Goal: Information Seeking & Learning: Find specific page/section

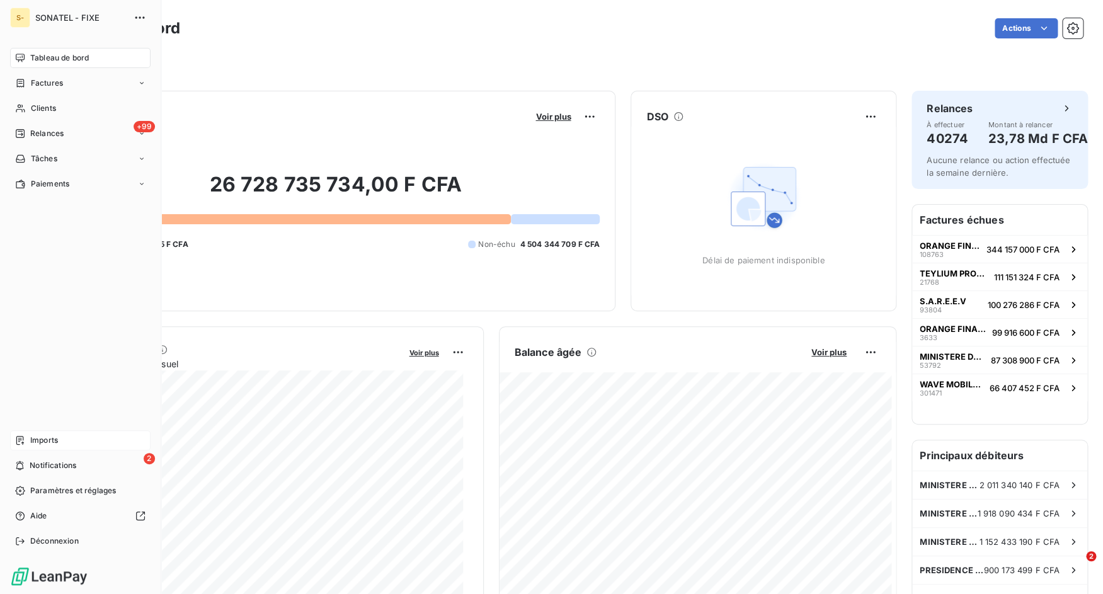
click at [13, 443] on div "Imports" at bounding box center [80, 440] width 140 height 20
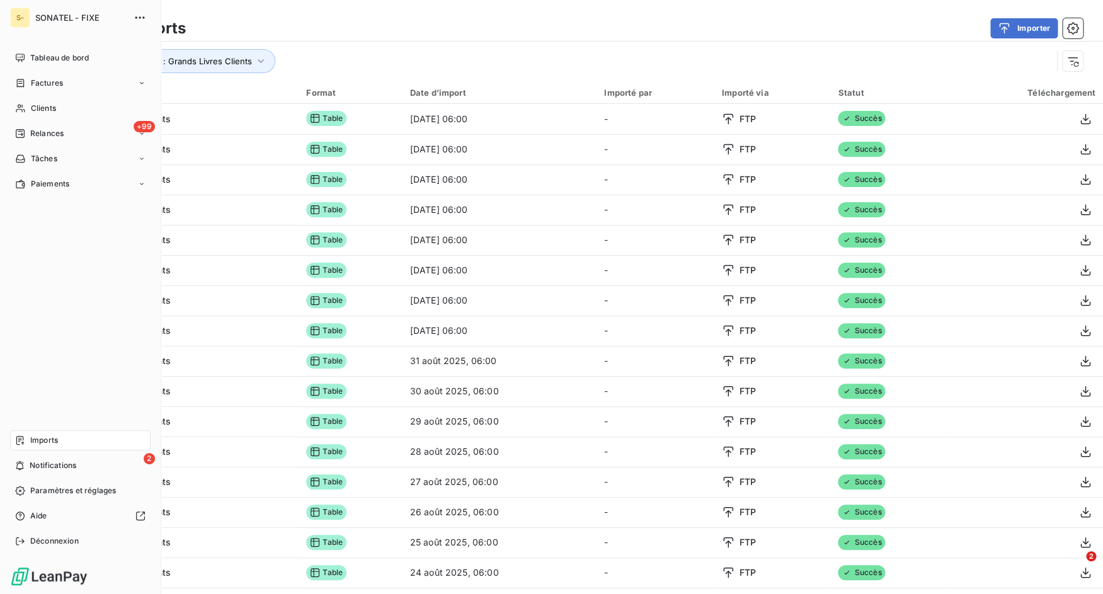
click at [25, 94] on nav "Tableau de bord Factures Clients +99 Relances Tâches Paiements" at bounding box center [80, 121] width 140 height 146
click at [25, 106] on icon at bounding box center [20, 108] width 11 height 10
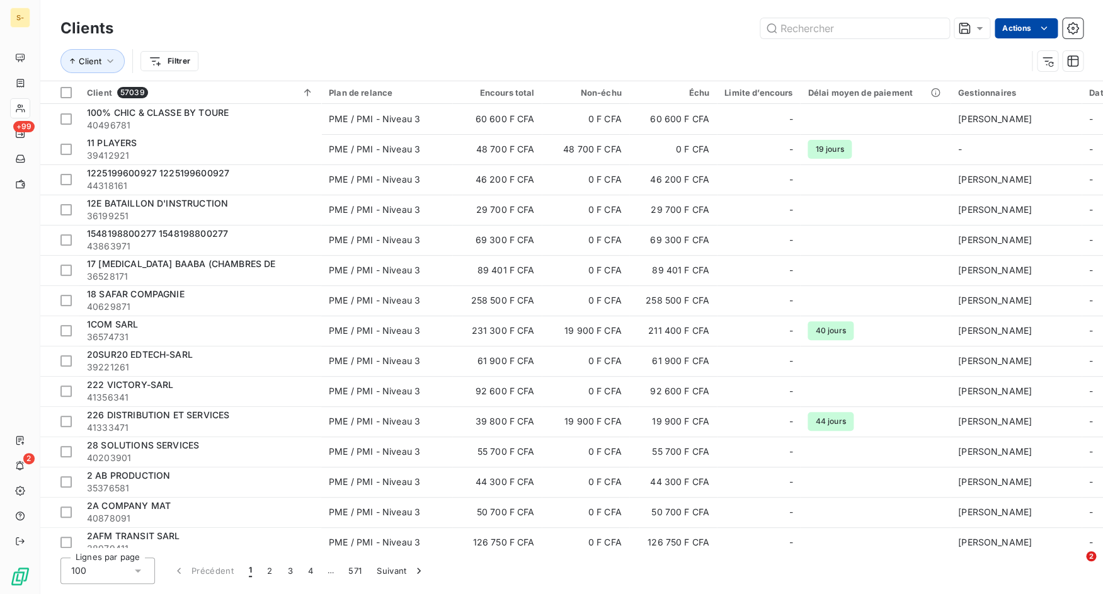
click at [1039, 23] on html "S- +99 2 Clients Actions Client Filtrer Client 57039 Plan de relance Encours to…" at bounding box center [551, 297] width 1103 height 594
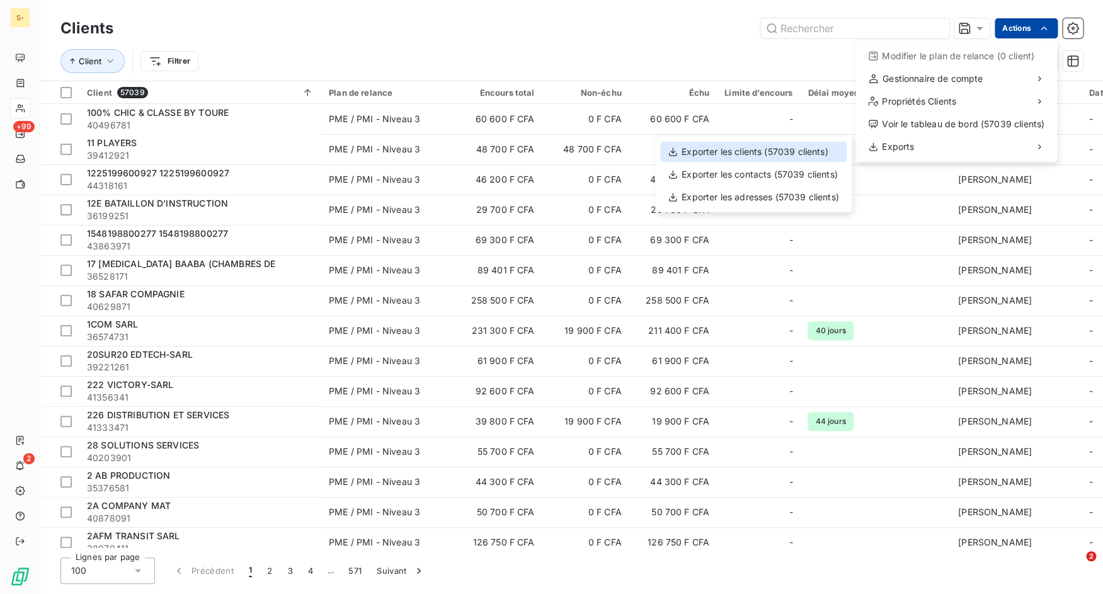
click at [789, 151] on div "Exporter les clients (57039 clients)" at bounding box center [753, 152] width 186 height 20
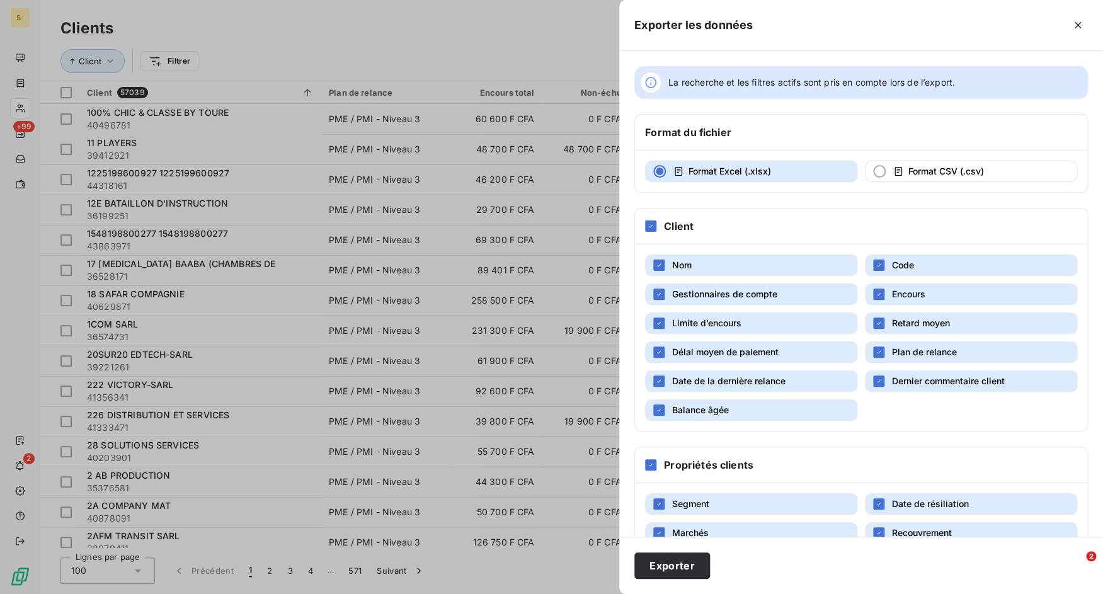
scroll to position [91, 0]
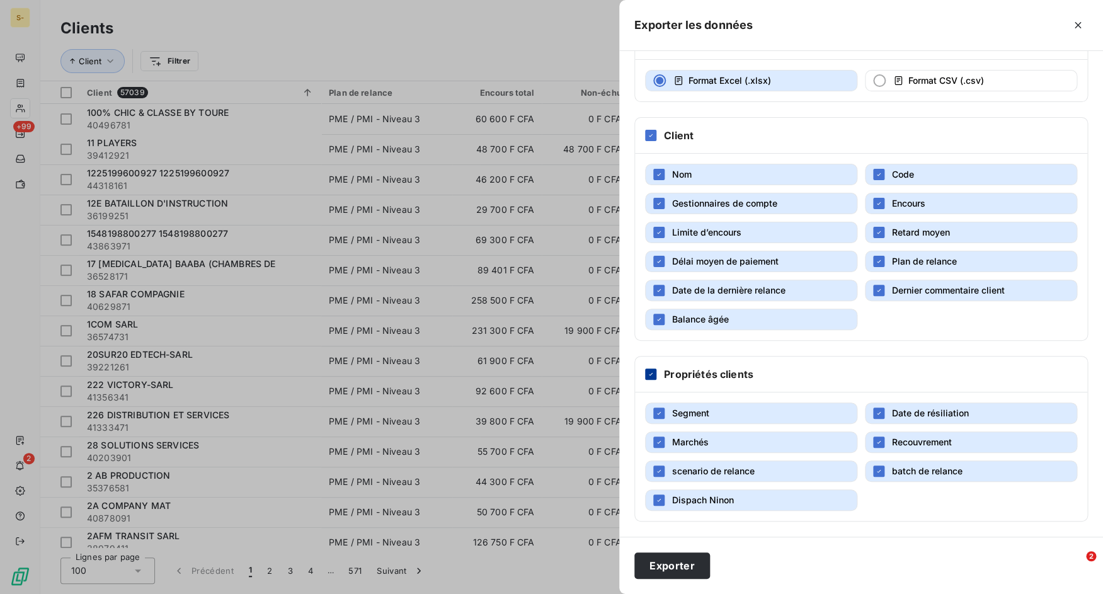
click at [652, 372] on icon at bounding box center [651, 374] width 8 height 8
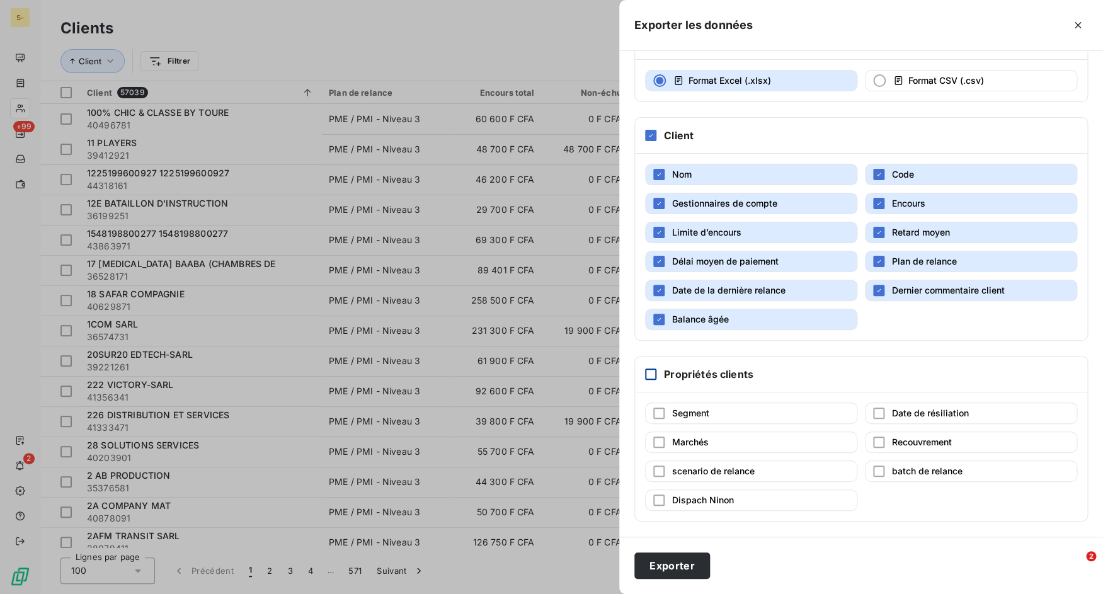
click at [780, 256] on button "Délai moyen de paiement" at bounding box center [751, 261] width 212 height 21
click at [913, 228] on span "Retard moyen" at bounding box center [921, 232] width 58 height 11
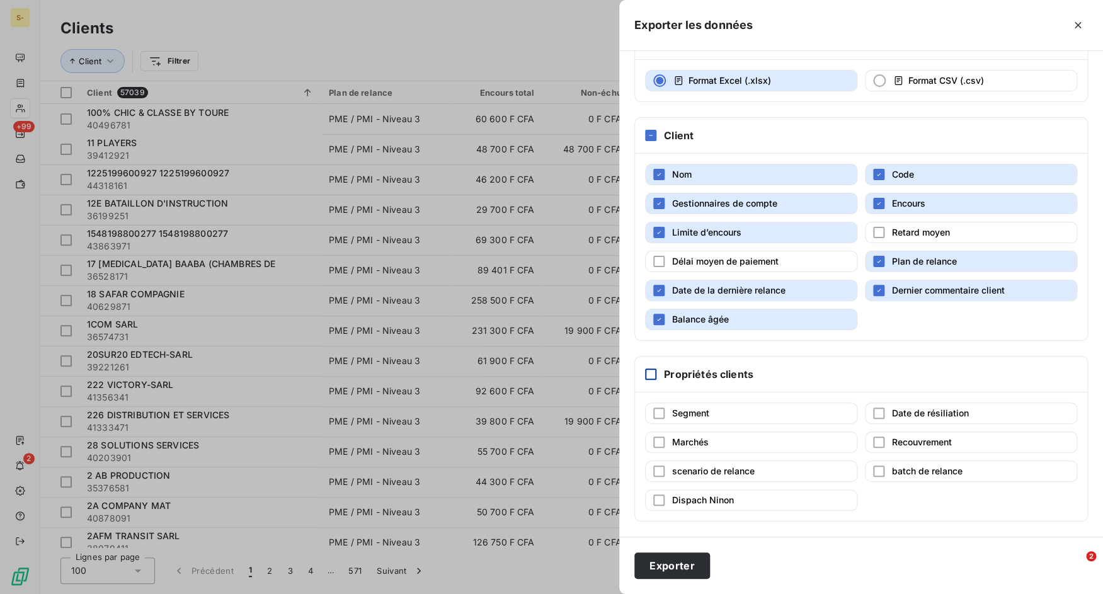
click at [780, 248] on div "Nom Code Gestionnaires de compte Encours Limite d’encours Retard moyen Délai mo…" at bounding box center [861, 247] width 452 height 186
click at [780, 238] on button "Limite d’encours" at bounding box center [751, 232] width 212 height 21
click at [780, 201] on button "Gestionnaires de compte" at bounding box center [751, 203] width 212 height 21
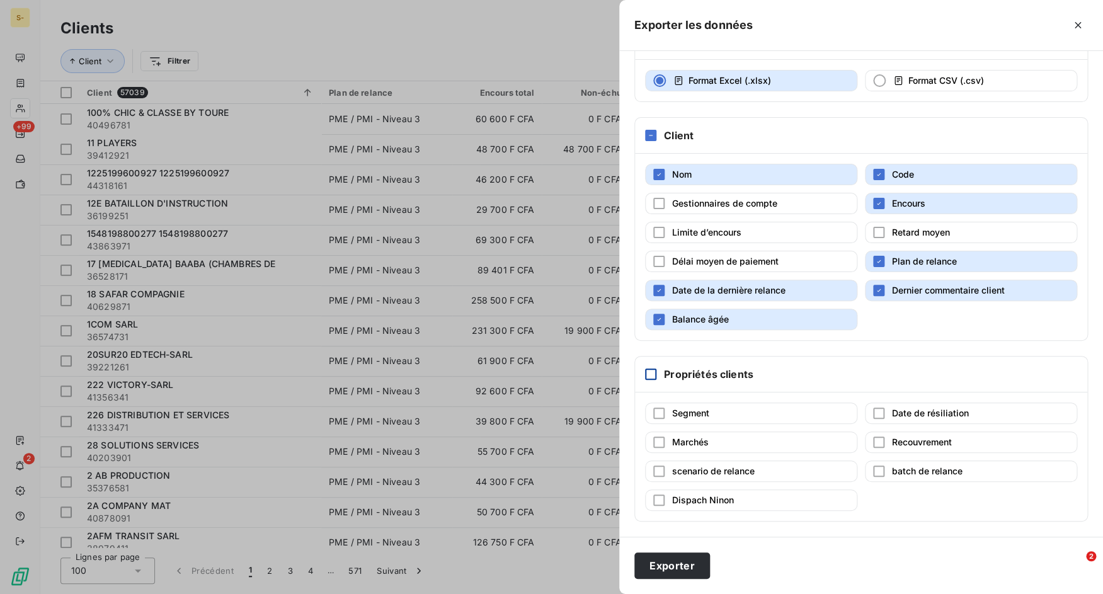
click at [896, 265] on span "Plan de relance" at bounding box center [924, 261] width 65 height 11
click at [896, 288] on span "Dernier commentaire client" at bounding box center [948, 290] width 113 height 11
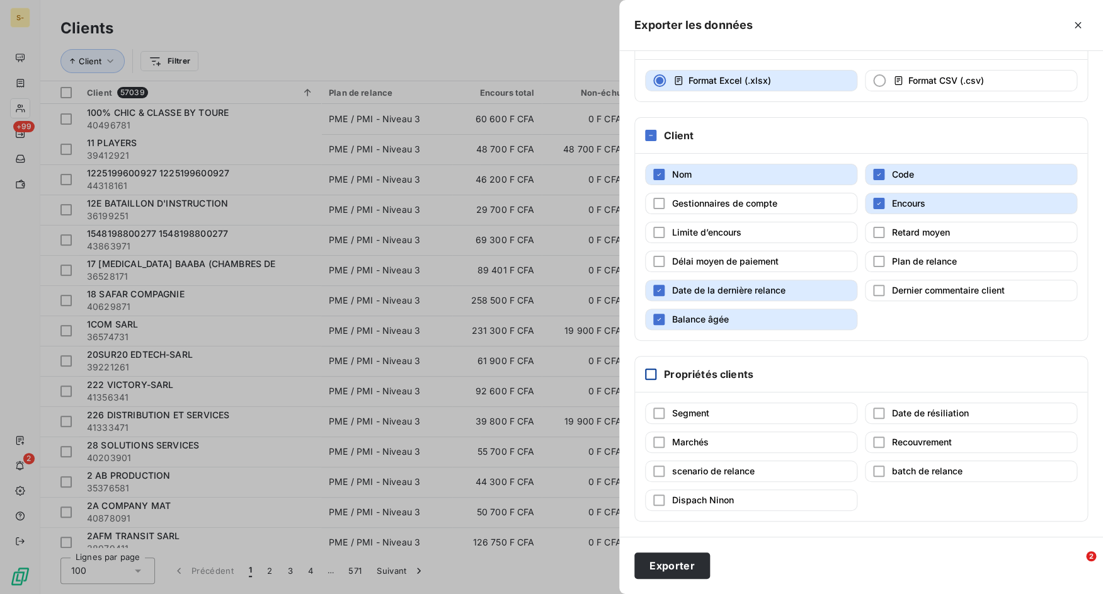
click at [785, 288] on button "Date de la dernière relance" at bounding box center [751, 290] width 212 height 21
click at [782, 314] on button "Balance âgée" at bounding box center [751, 319] width 212 height 21
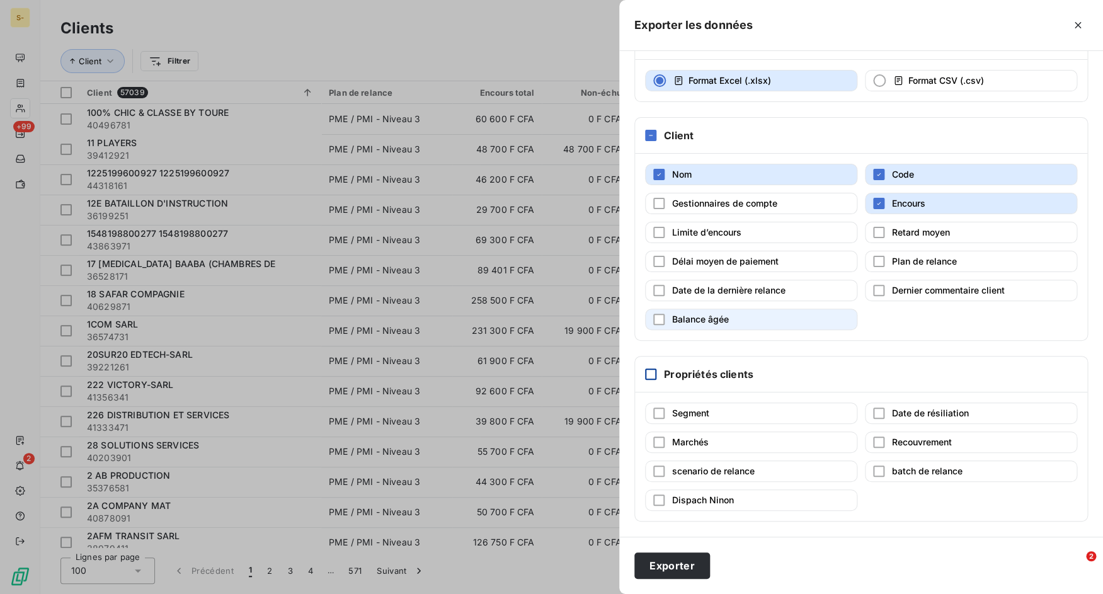
scroll to position [0, 0]
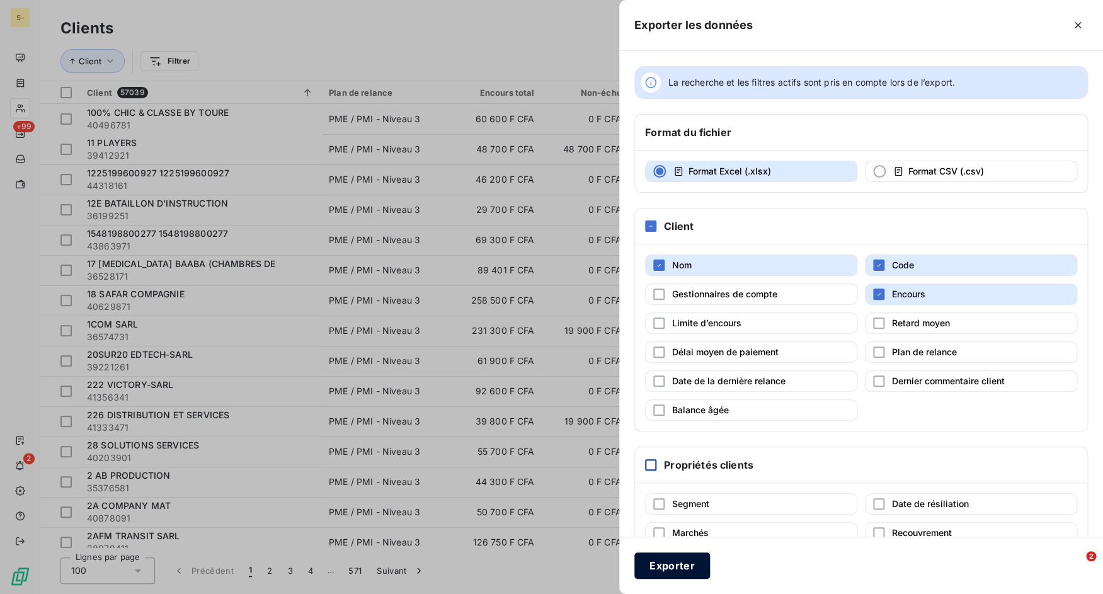
click at [663, 571] on button "Exporter" at bounding box center [672, 565] width 76 height 26
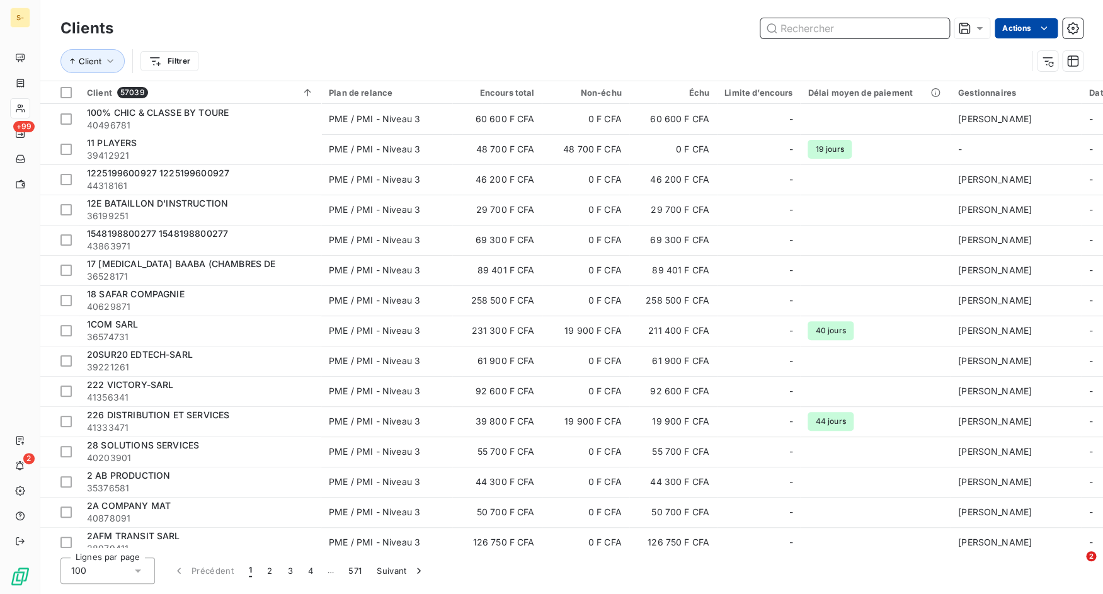
click at [820, 37] on input "text" at bounding box center [854, 28] width 189 height 20
paste input "189941"
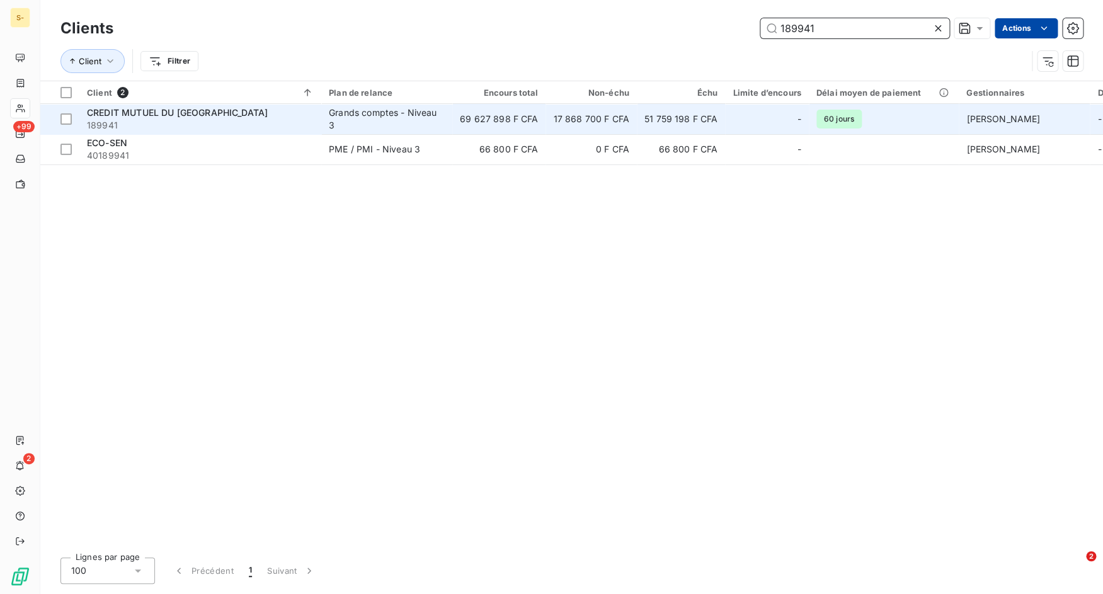
type input "189941"
click at [237, 115] on div "CREDIT MUTUEL DU [GEOGRAPHIC_DATA]" at bounding box center [200, 112] width 227 height 13
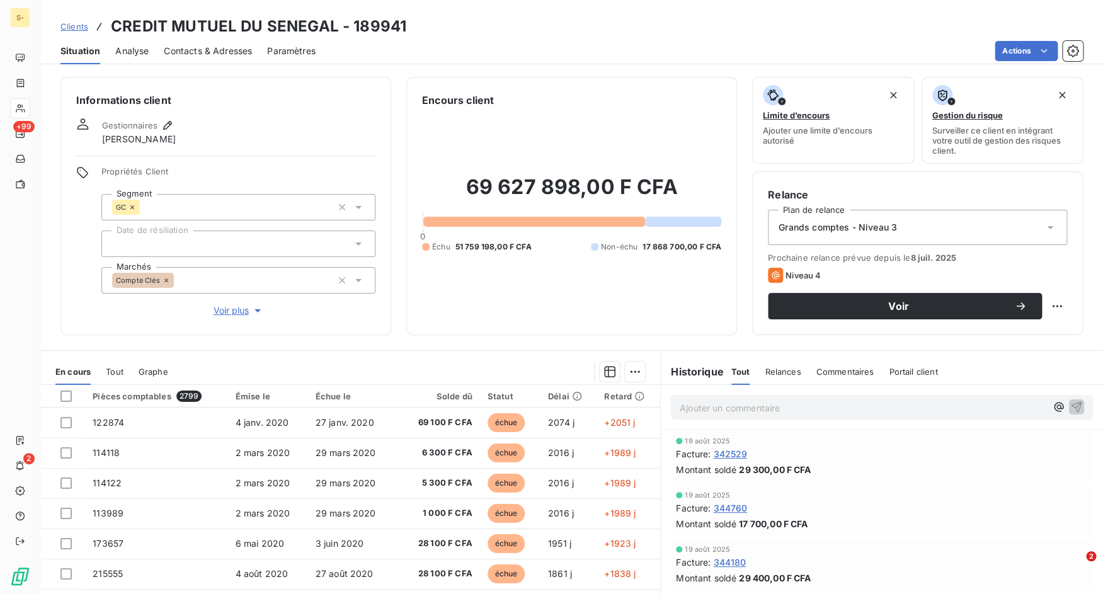
click at [69, 25] on span "Clients" at bounding box center [74, 26] width 28 height 10
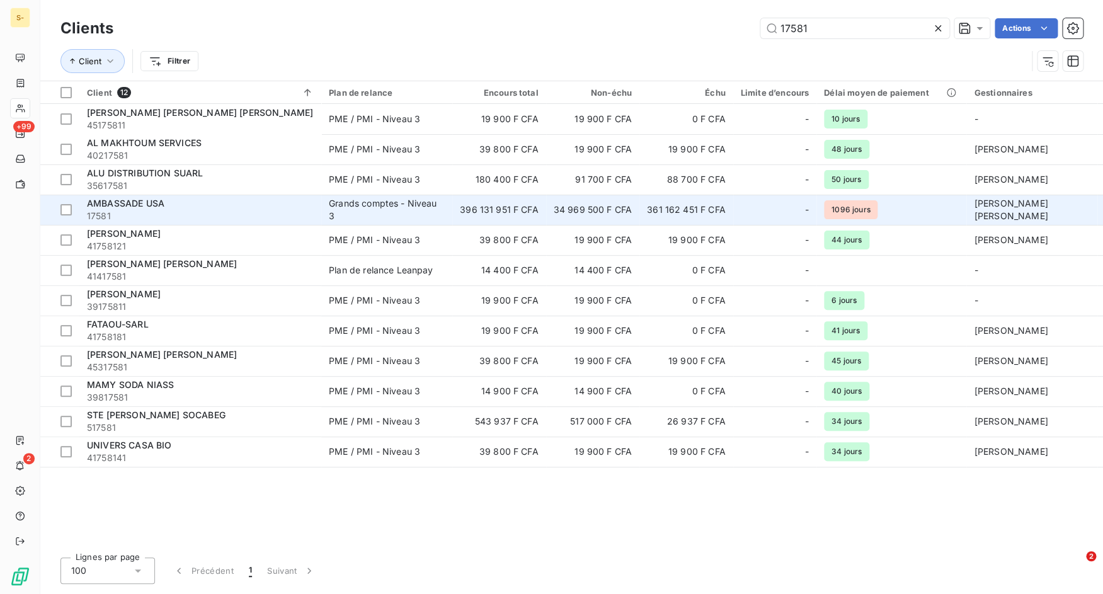
type input "17581"
click at [207, 203] on div "AMBASSADE USA" at bounding box center [200, 203] width 227 height 13
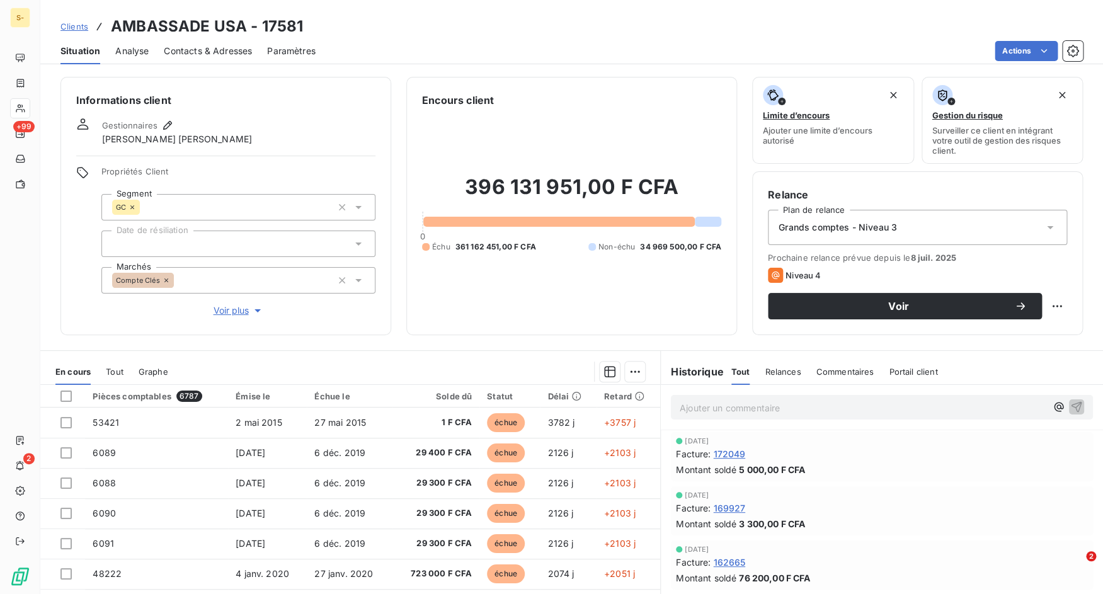
click at [74, 28] on span "Clients" at bounding box center [74, 26] width 28 height 10
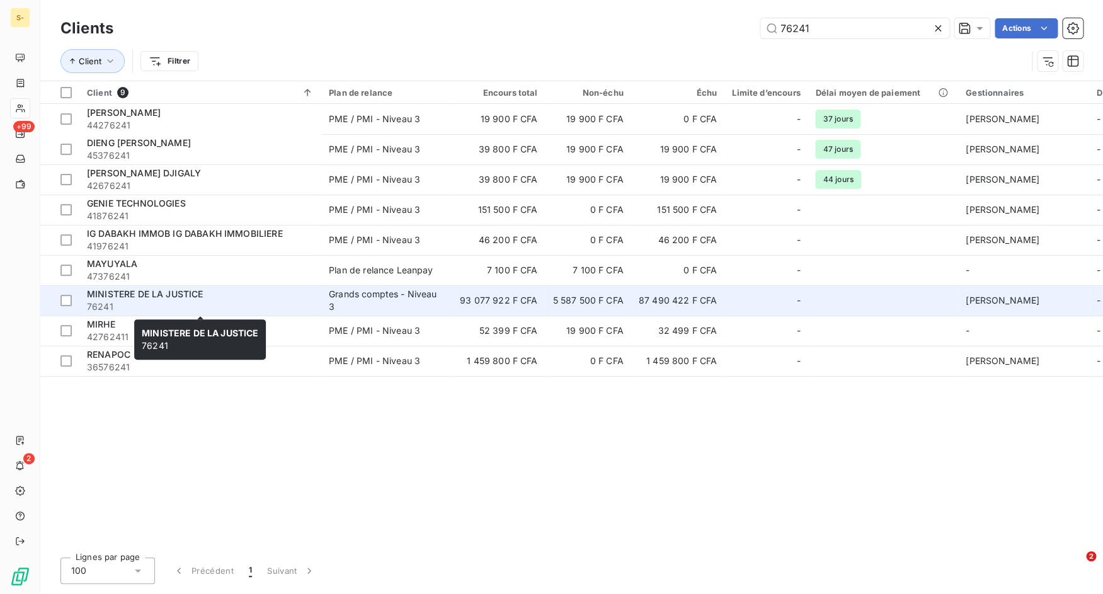
type input "76241"
click at [237, 302] on span "76241" at bounding box center [200, 306] width 227 height 13
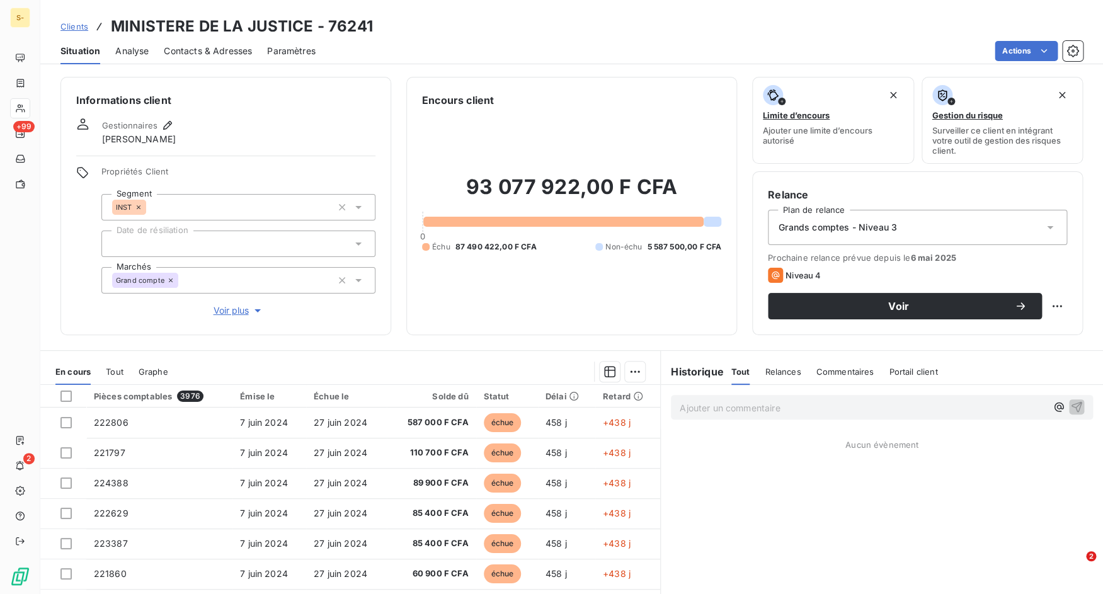
click at [81, 23] on span "Clients" at bounding box center [74, 26] width 28 height 10
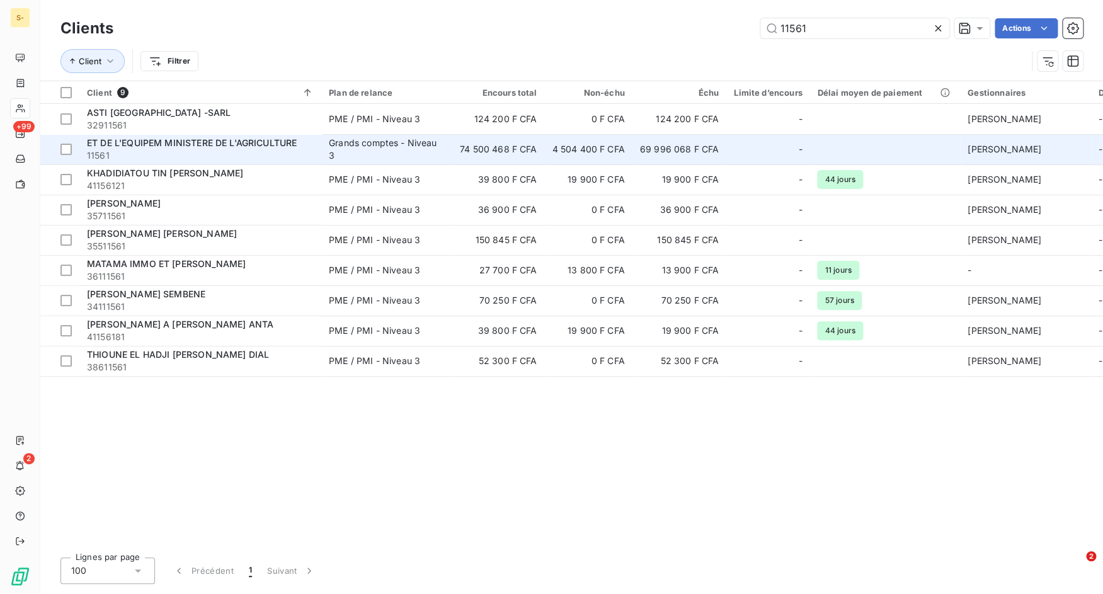
type input "11561"
click at [248, 157] on span "11561" at bounding box center [200, 155] width 227 height 13
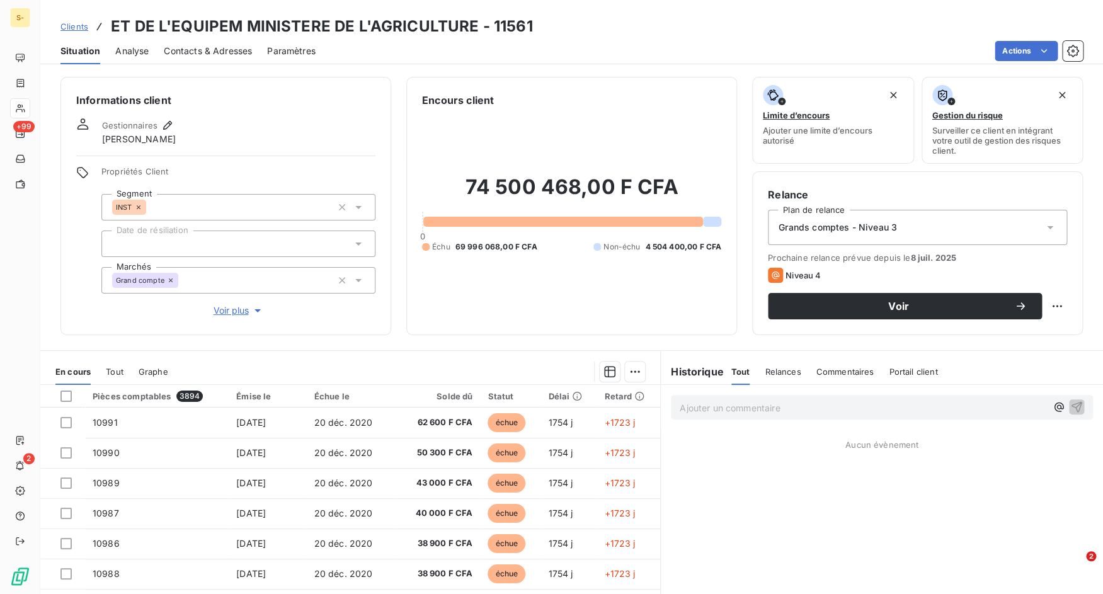
click at [76, 26] on span "Clients" at bounding box center [74, 26] width 28 height 10
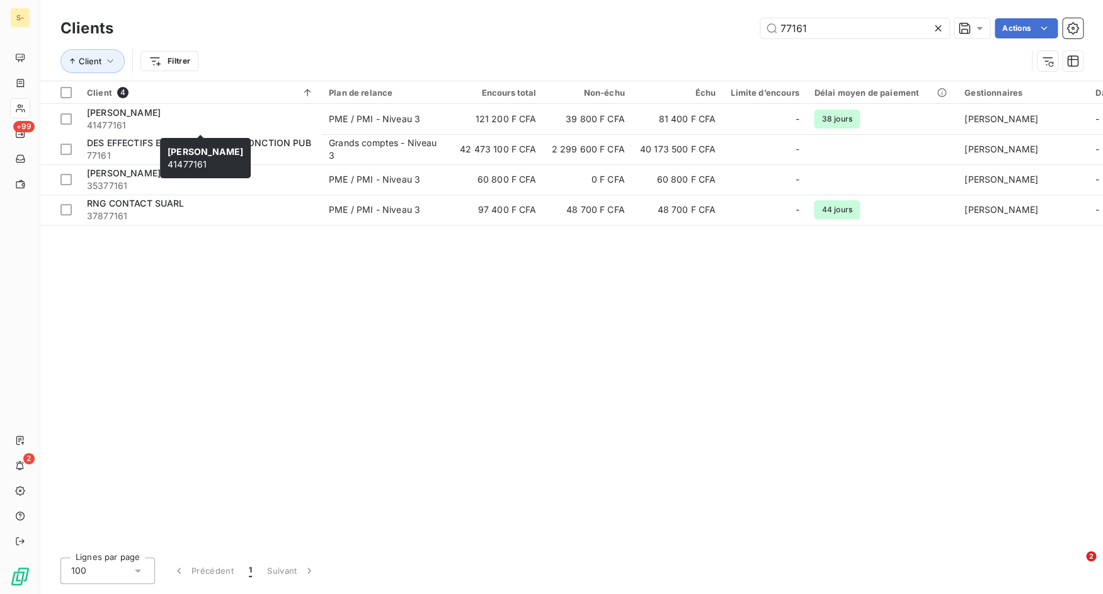
type input "77161"
click at [233, 151] on span "[PERSON_NAME]" at bounding box center [206, 151] width 76 height 11
click at [177, 149] on span "[PERSON_NAME]" at bounding box center [206, 151] width 76 height 11
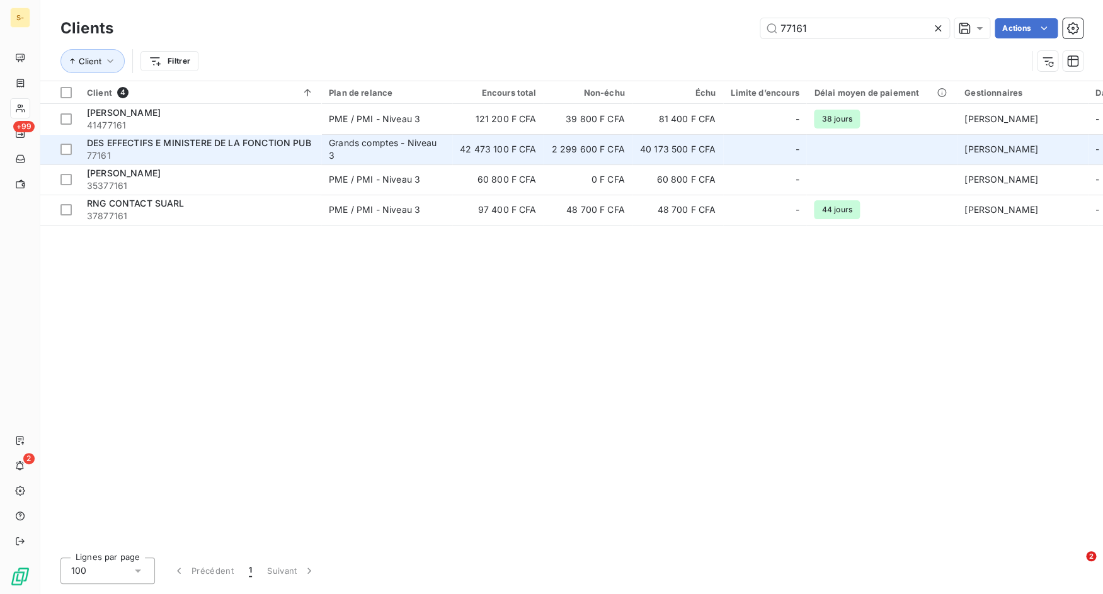
click at [239, 153] on span "77161" at bounding box center [200, 155] width 227 height 13
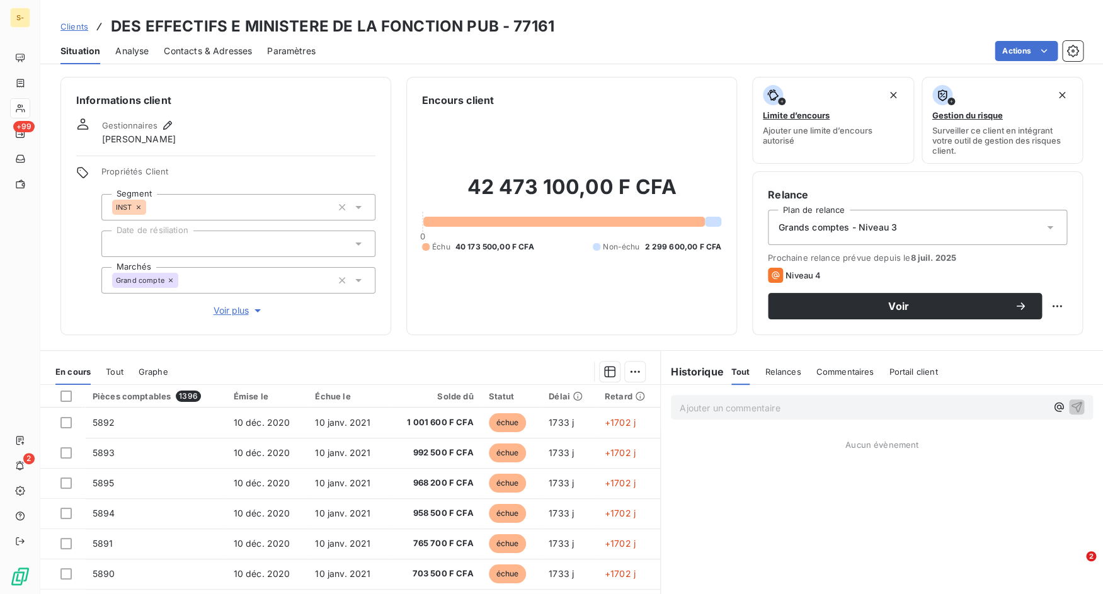
click at [77, 26] on span "Clients" at bounding box center [74, 26] width 28 height 10
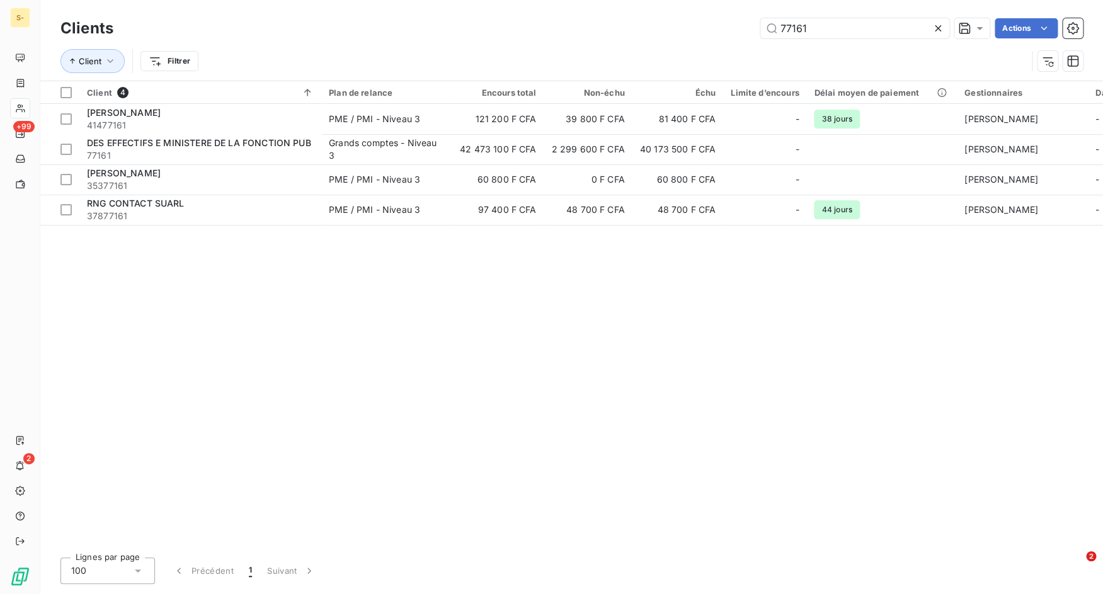
click at [939, 29] on icon at bounding box center [937, 28] width 13 height 13
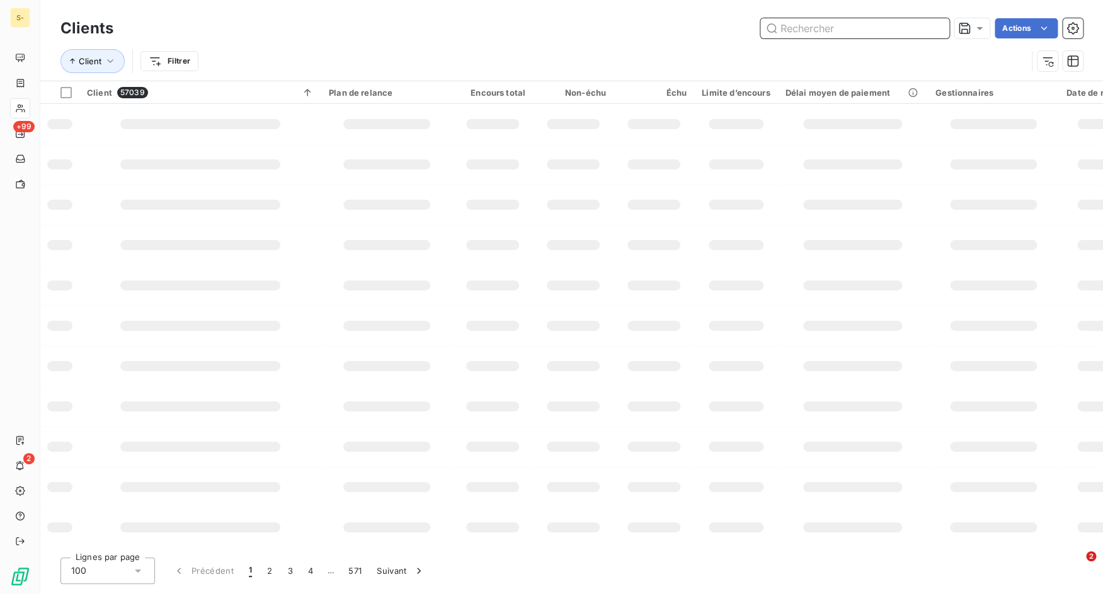
click at [838, 33] on input "text" at bounding box center [854, 28] width 189 height 20
paste input "sonatelfixe.documents.full"
type input "sonatelfixe.documents.full"
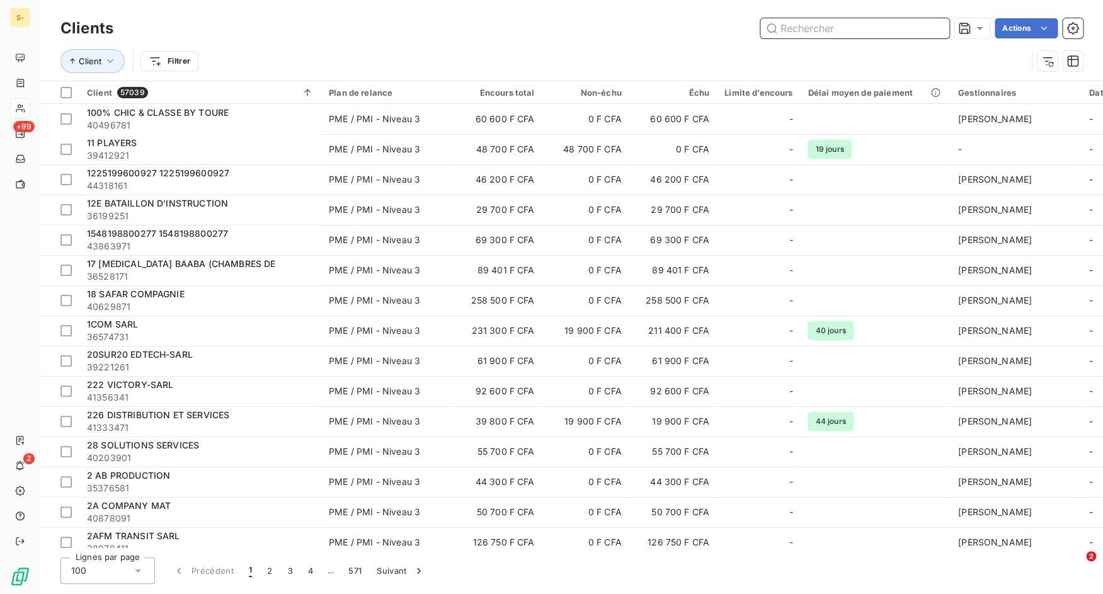
paste input "72971"
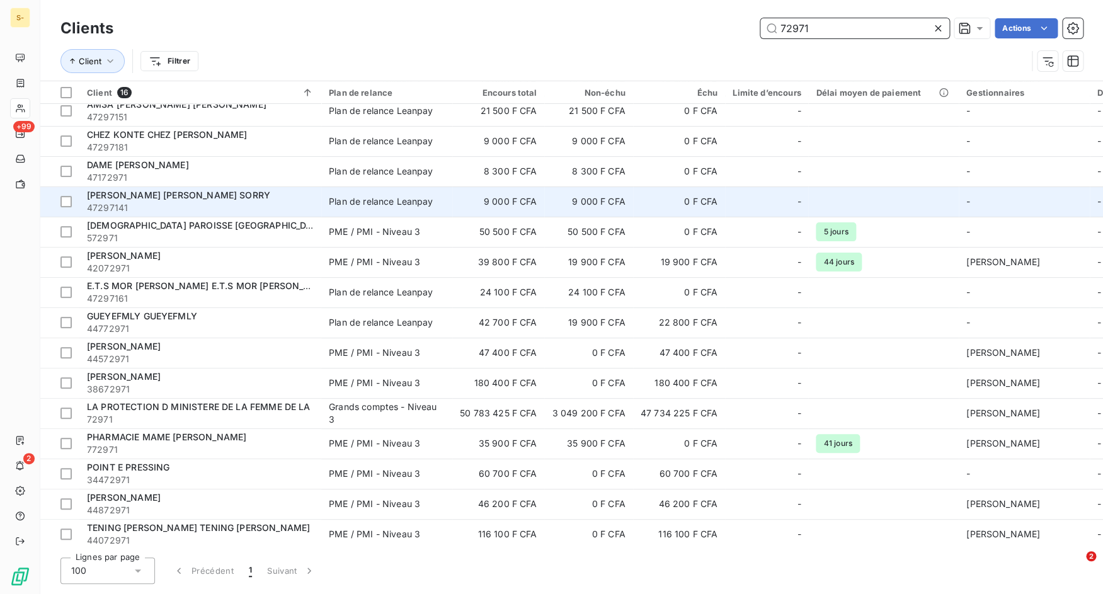
scroll to position [50, 0]
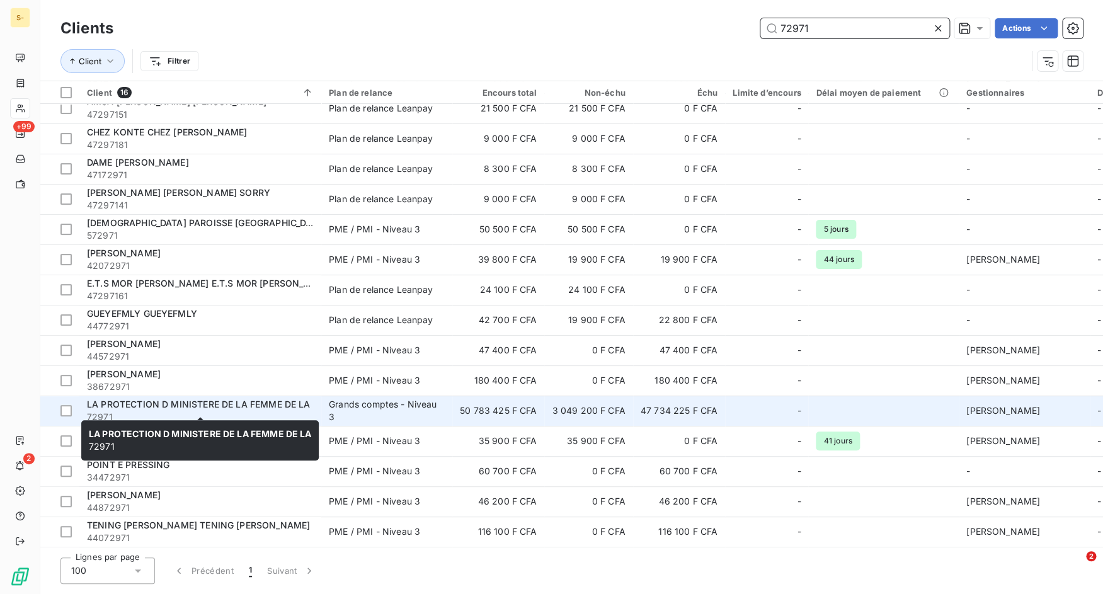
type input "72971"
click at [282, 411] on span "72971" at bounding box center [200, 417] width 227 height 13
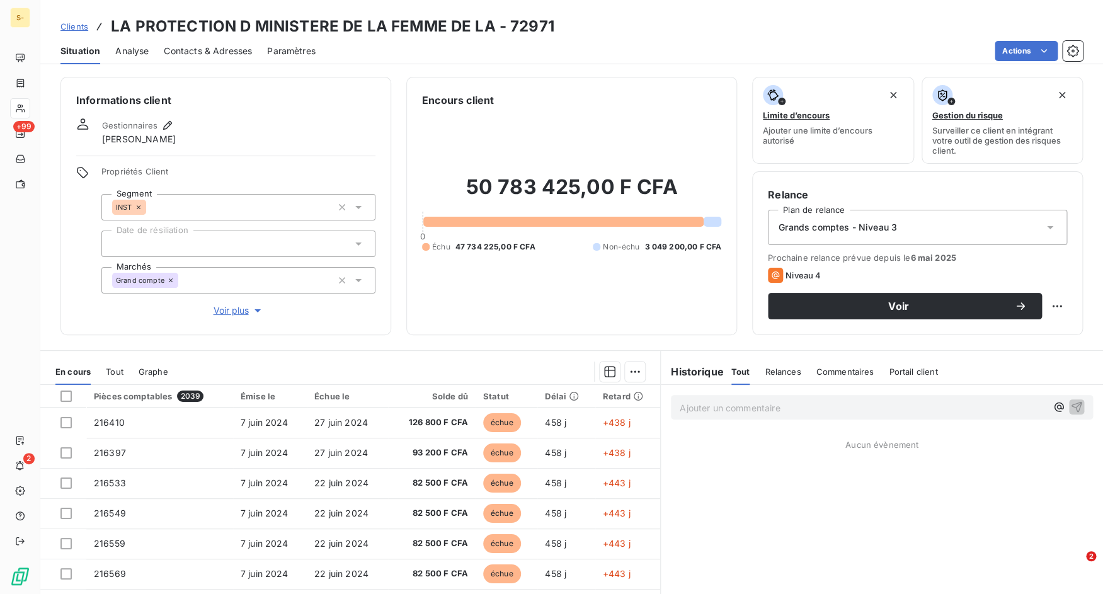
click at [80, 27] on span "Clients" at bounding box center [74, 26] width 28 height 10
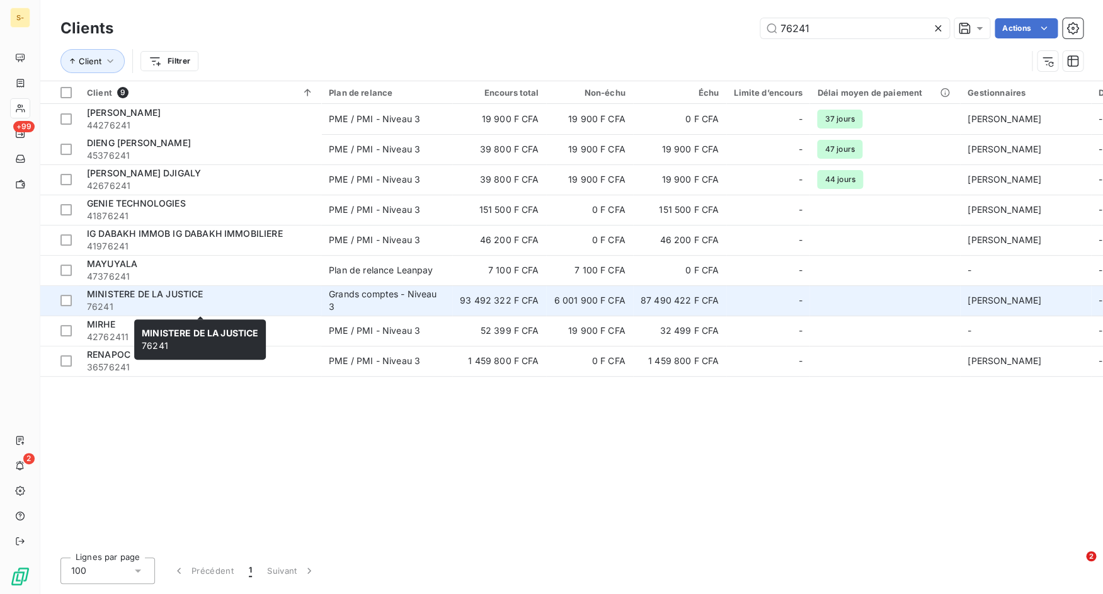
type input "76241"
click at [264, 300] on span "76241" at bounding box center [200, 306] width 227 height 13
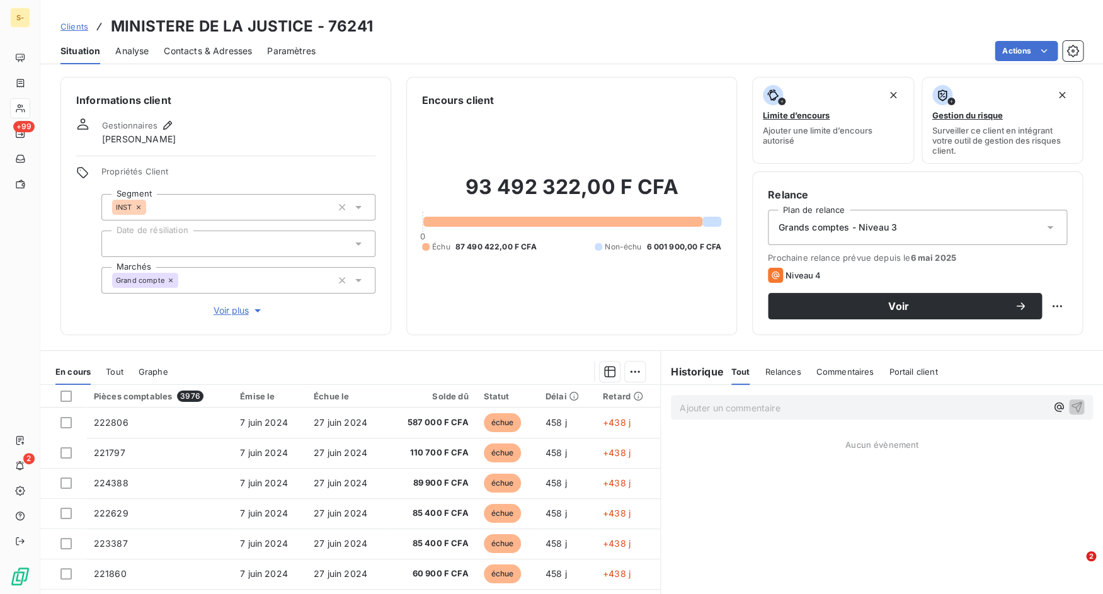
click at [77, 30] on span "Clients" at bounding box center [74, 26] width 28 height 10
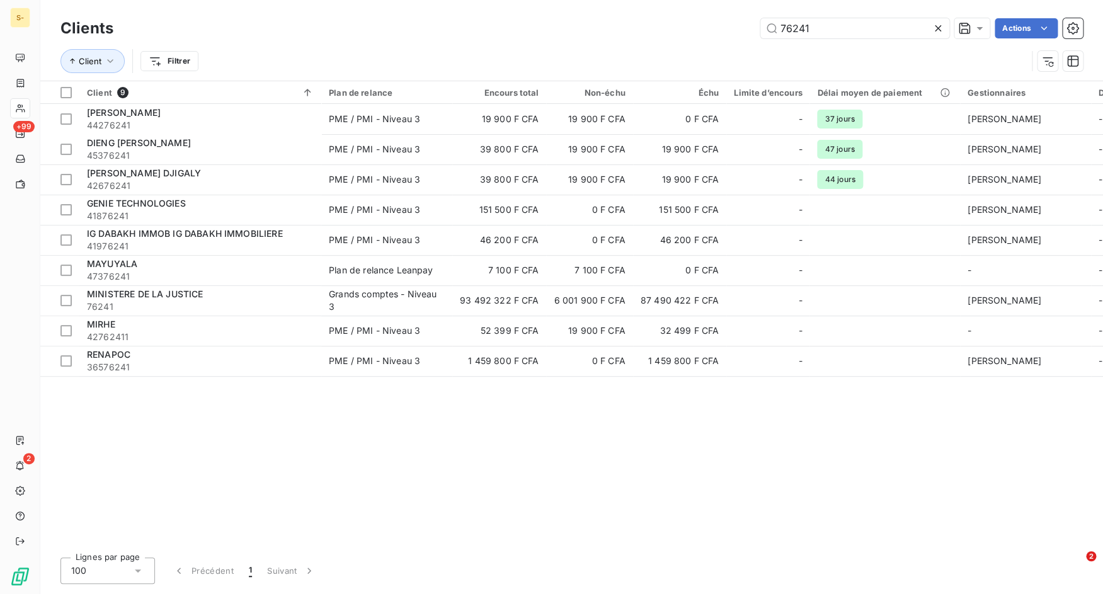
type input "sonatelfixe.documents.full"
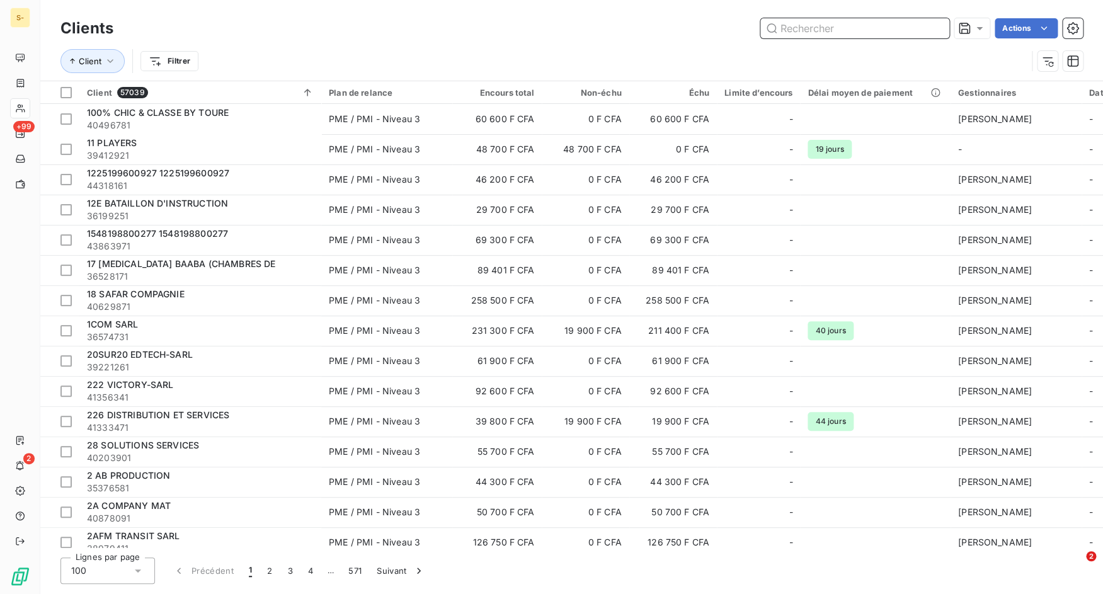
paste input "11091"
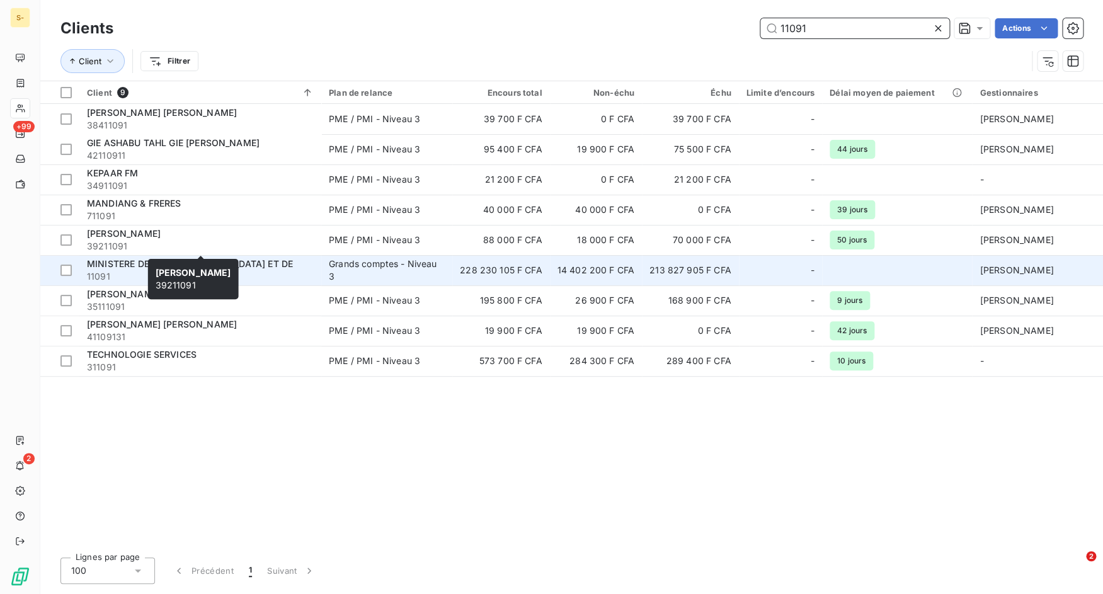
type input "11091"
click at [273, 263] on div "MINISTERE DE LA [DEMOGRAPHIC_DATA] ET DE" at bounding box center [200, 264] width 227 height 13
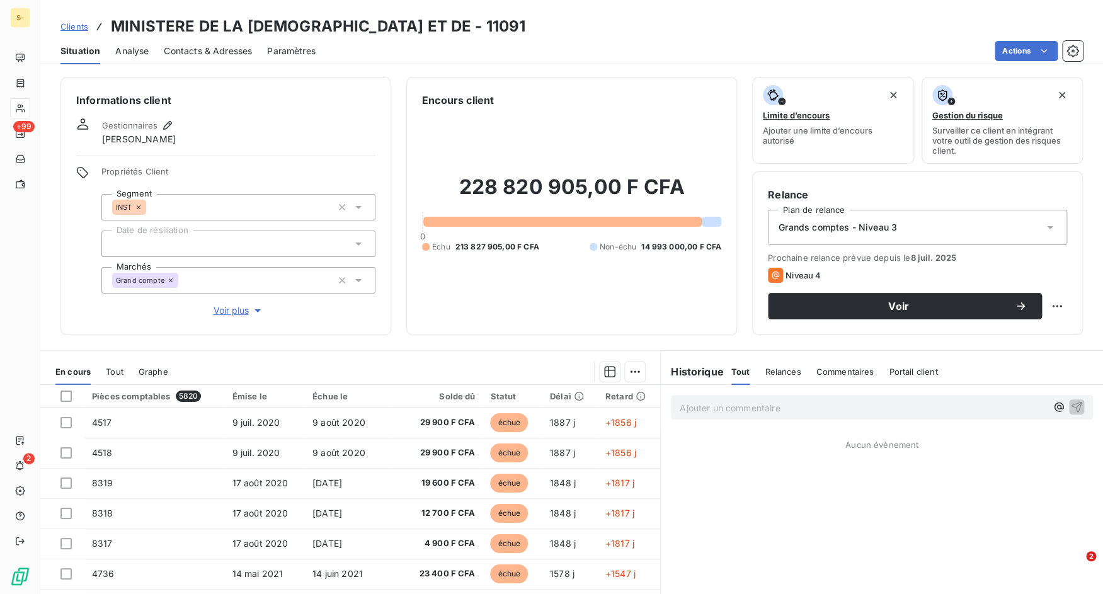
click at [74, 24] on span "Clients" at bounding box center [74, 26] width 28 height 10
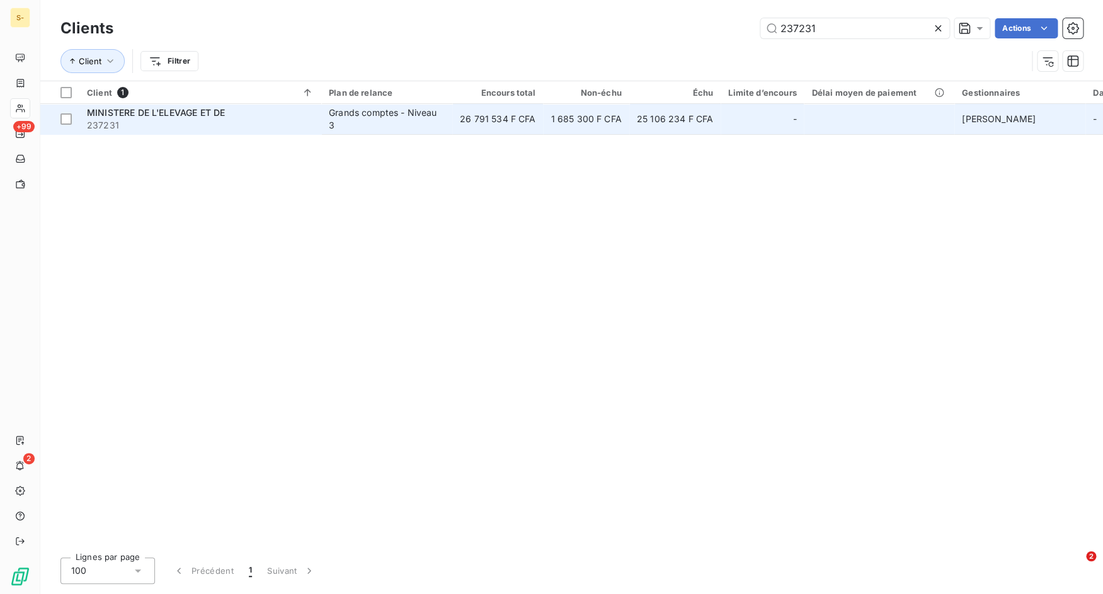
type input "237231"
click at [229, 119] on div "MINISTERE DE L'ELEVAGE ET DE" at bounding box center [200, 112] width 227 height 13
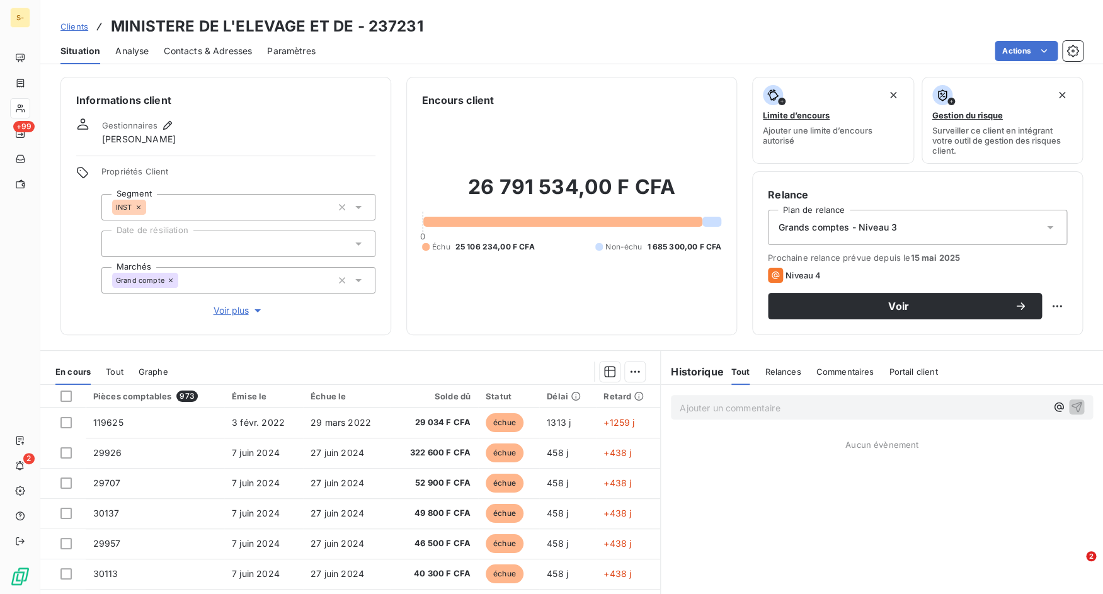
click at [82, 19] on div "Clients MINISTERE DE L'ELEVAGE ET DE - 237231" at bounding box center [241, 26] width 363 height 23
click at [80, 20] on div "Clients MINISTERE DE L'ELEVAGE ET DE - 237231" at bounding box center [241, 26] width 363 height 23
click at [74, 18] on div "Clients MINISTERE DE L'ELEVAGE ET DE - 237231" at bounding box center [241, 26] width 363 height 23
click at [74, 20] on link "Clients" at bounding box center [74, 26] width 28 height 13
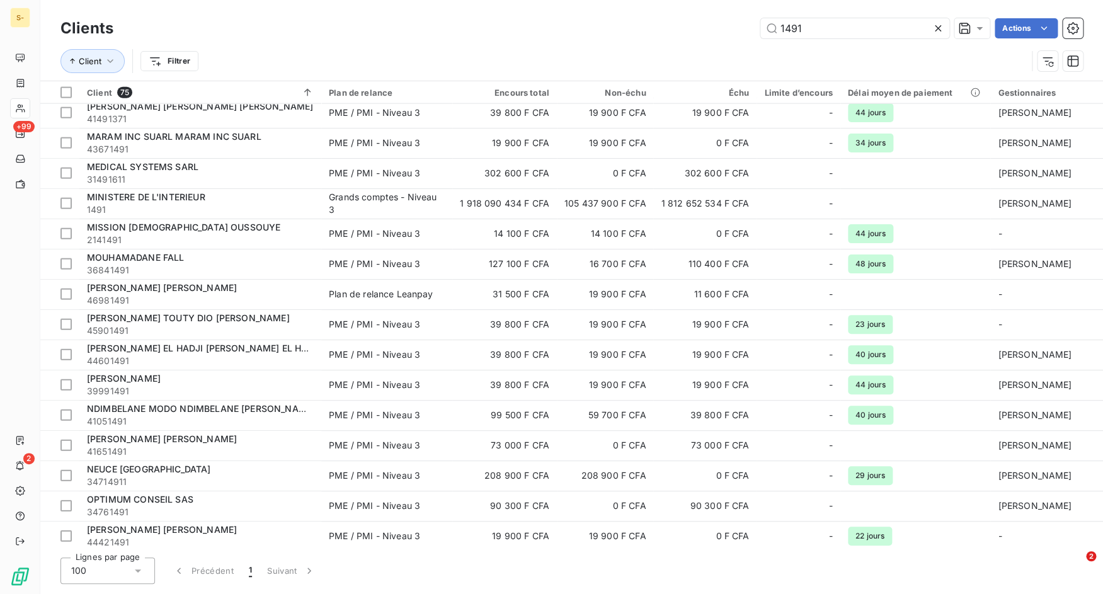
scroll to position [1396, 0]
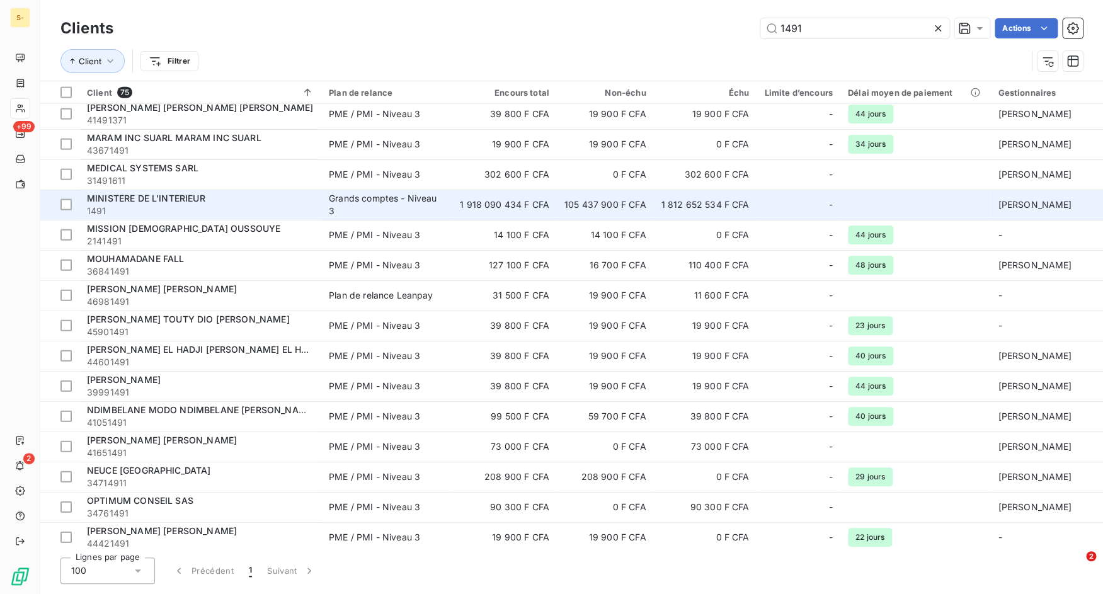
type input "1491"
click at [247, 198] on div "MINISTERE DE L'INTERIEUR" at bounding box center [200, 198] width 227 height 13
